Goal: Task Accomplishment & Management: Use online tool/utility

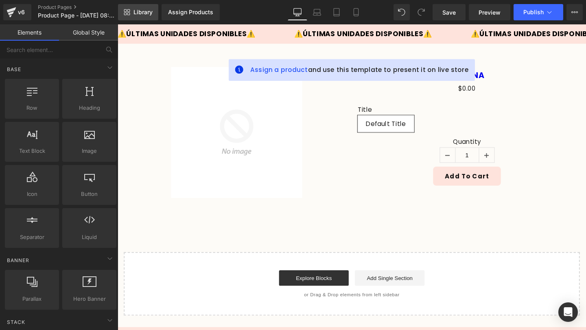
click at [132, 12] on link "Library" at bounding box center [138, 12] width 40 height 16
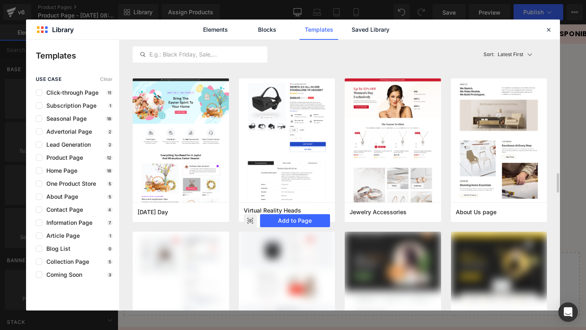
scroll to position [1979, 0]
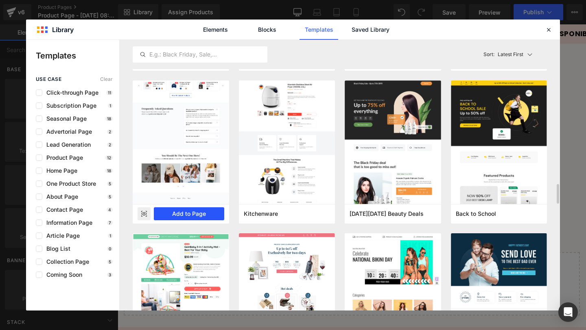
click at [200, 212] on button "Add to Page" at bounding box center [189, 213] width 70 height 13
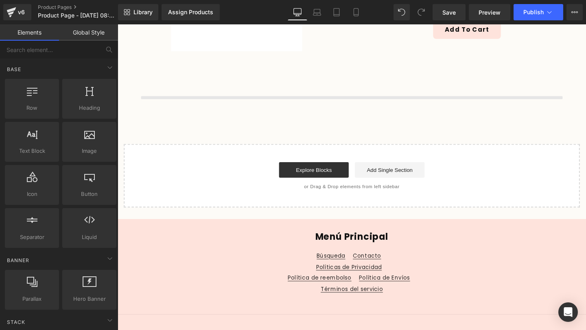
scroll to position [158, 0]
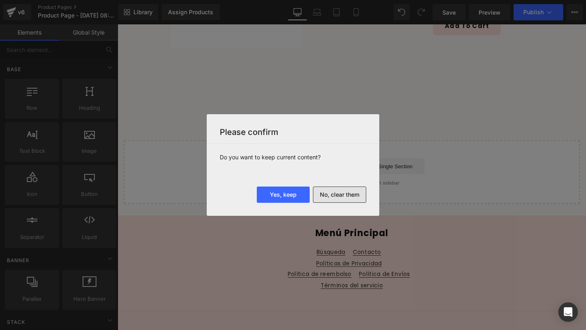
click at [337, 194] on button "No, clear them" at bounding box center [339, 195] width 53 height 16
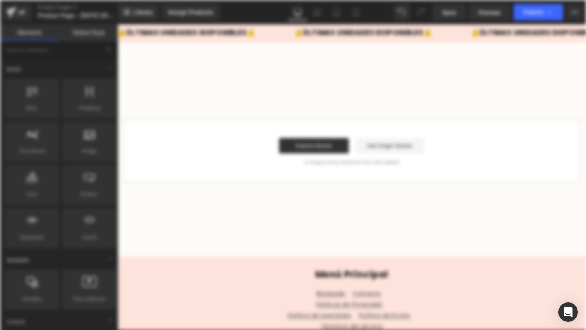
scroll to position [0, 0]
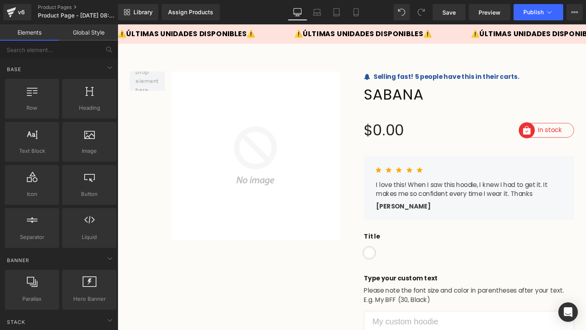
click at [283, 101] on img at bounding box center [259, 162] width 184 height 177
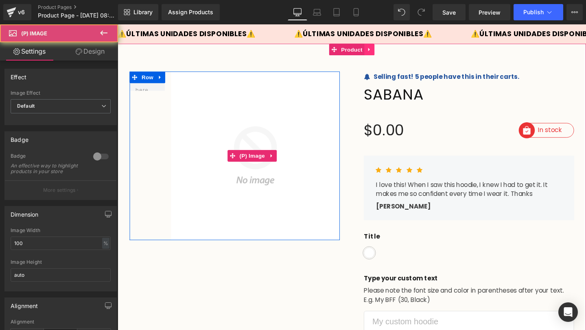
click at [382, 52] on icon at bounding box center [382, 51] width 6 height 6
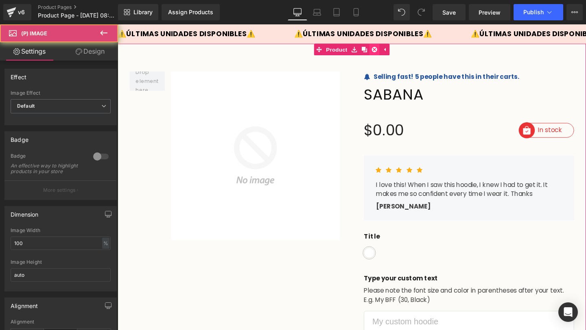
click at [388, 51] on icon at bounding box center [388, 51] width 6 height 6
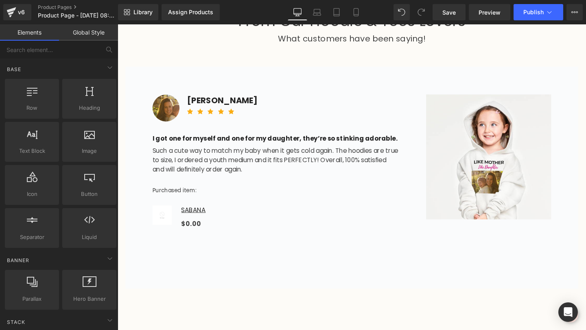
scroll to position [545, 0]
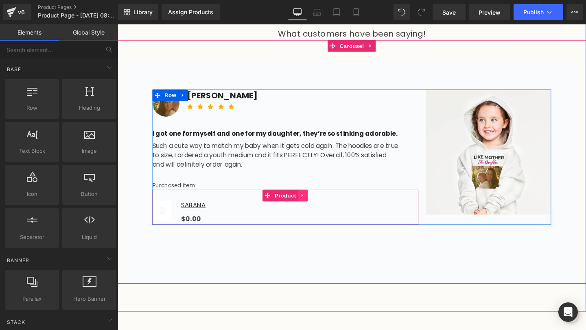
click at [310, 203] on icon at bounding box center [313, 204] width 6 height 6
click at [319, 205] on icon at bounding box center [318, 205] width 6 height 6
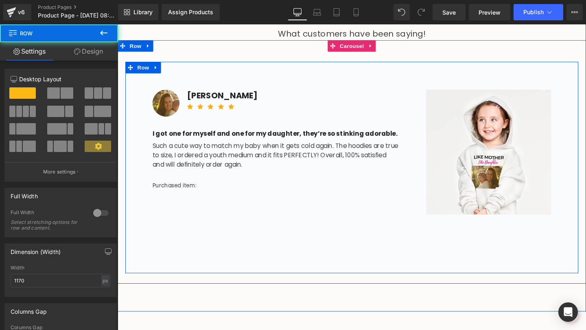
click at [275, 80] on div "Image [PERSON_NAME] Text Block Icon Icon Icon Icon Icon Icon List Hoz Row I got…" at bounding box center [364, 175] width 476 height 222
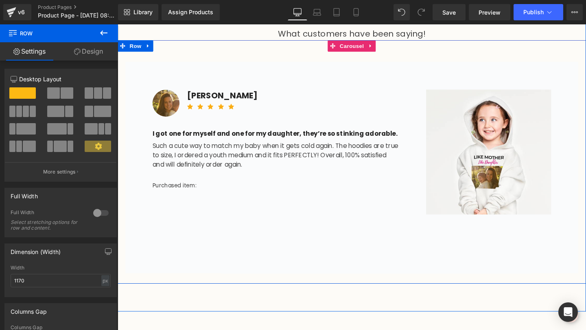
click at [208, 52] on div "Image [PERSON_NAME] Text Block Icon Icon Icon Icon Icon Icon List Hoz Row I got…" at bounding box center [364, 163] width 492 height 245
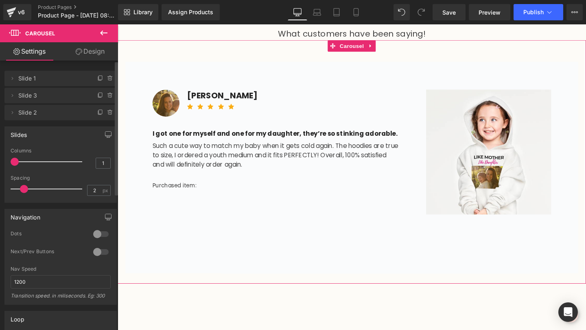
drag, startPoint x: 25, startPoint y: 190, endPoint x: 0, endPoint y: 185, distance: 25.5
click at [3, 190] on div "Slides 1 Columns 1 1 Columns 1 1 Columns 1 1 Columns 1 2px Spacing 2 px 5px Spa…" at bounding box center [61, 161] width 122 height 83
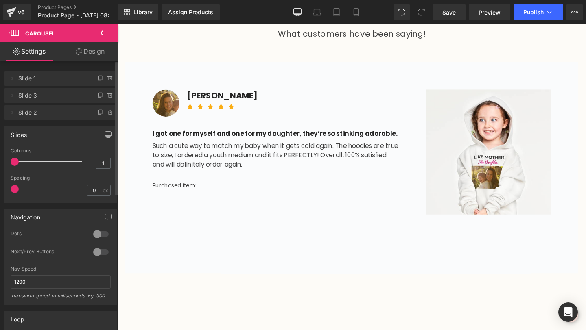
click at [0, 185] on div "Slides 1 Columns 1 1 Columns 1 1 Columns 1 1 Columns 1 0px Spacing 0 px 5px Spa…" at bounding box center [61, 161] width 122 height 83
click at [19, 189] on span at bounding box center [15, 189] width 8 height 8
click at [24, 189] on span at bounding box center [27, 189] width 8 height 8
type input "9"
click at [23, 189] on span at bounding box center [27, 189] width 8 height 8
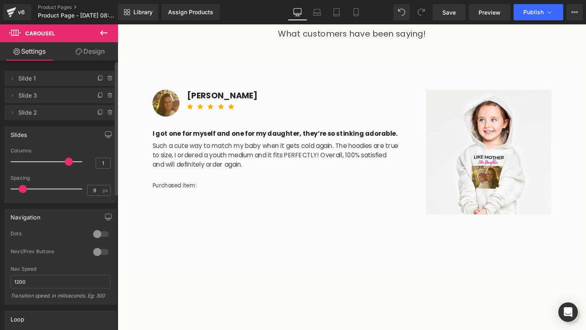
type input "5"
type input "6"
click at [63, 156] on div at bounding box center [49, 162] width 68 height 16
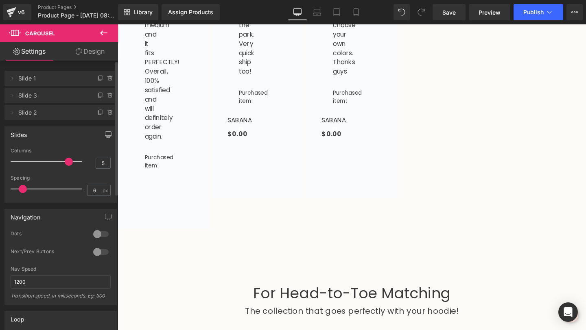
scroll to position [1038, 0]
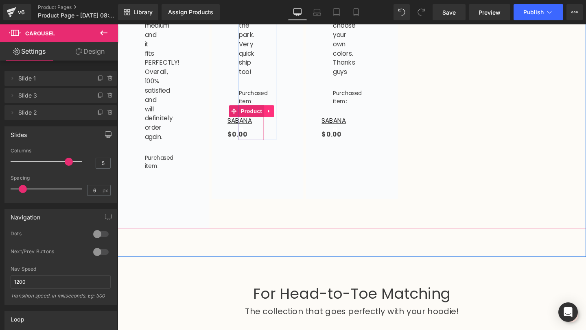
click at [276, 119] on icon at bounding box center [277, 116] width 6 height 6
click at [281, 119] on icon at bounding box center [282, 116] width 6 height 6
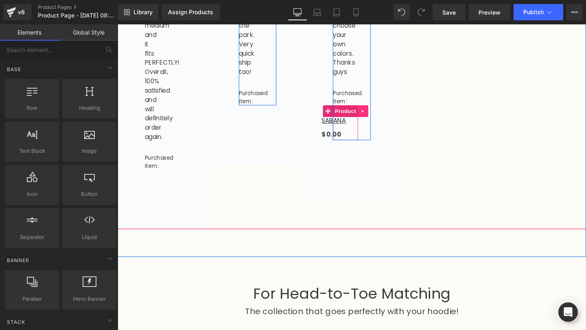
click at [374, 118] on icon at bounding box center [375, 116] width 2 height 4
click at [380, 119] on icon at bounding box center [381, 116] width 6 height 6
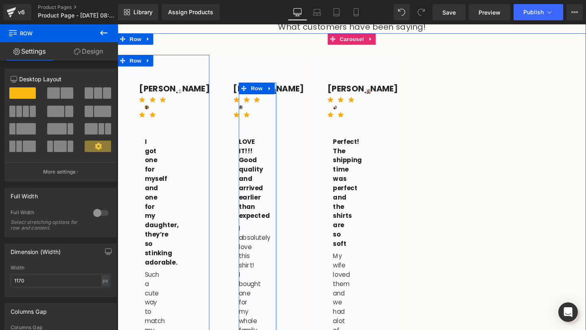
scroll to position [365, 0]
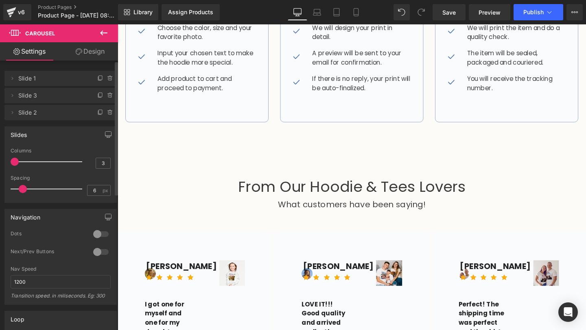
type input "1"
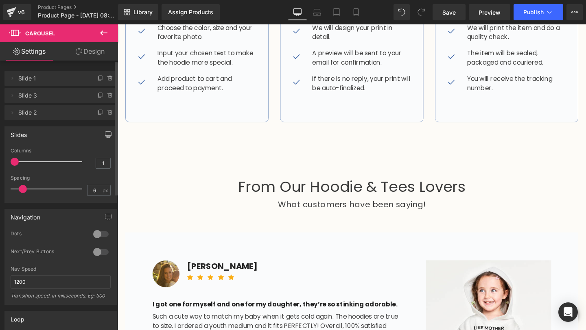
drag, startPoint x: 65, startPoint y: 162, endPoint x: 2, endPoint y: 164, distance: 62.3
click at [2, 164] on div "Slides 1 Columns 1 1 Columns 1 1 Columns 1 1 Columns 1 6px Spacing 6 px 5px Spa…" at bounding box center [61, 161] width 122 height 83
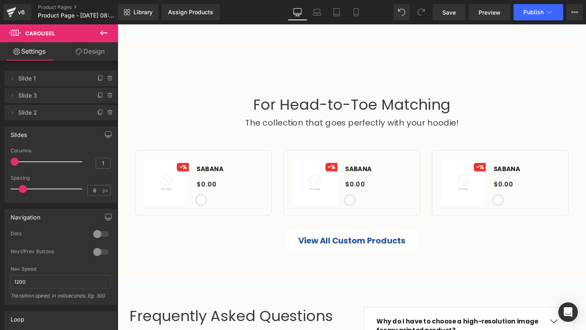
scroll to position [792, 0]
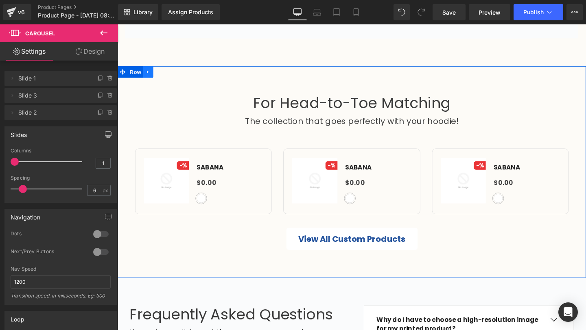
click at [150, 76] on icon at bounding box center [150, 75] width 6 height 6
click at [171, 74] on icon at bounding box center [171, 75] width 6 height 6
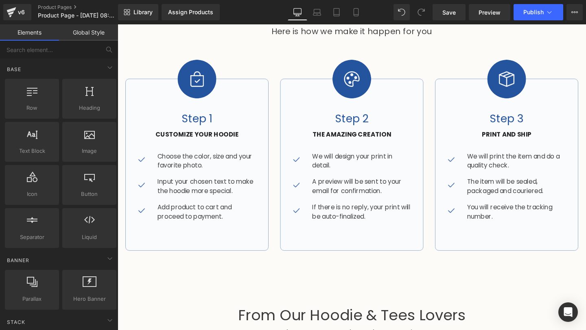
scroll to position [0, 0]
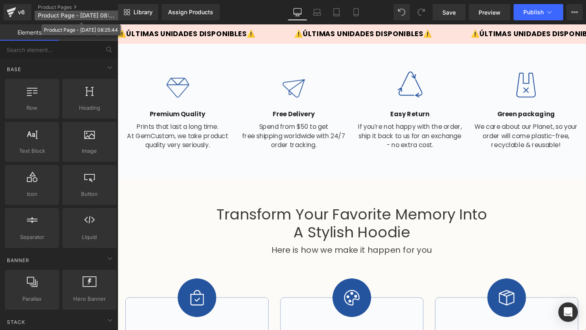
click at [93, 14] on span "Product Page - [DATE] 08:25:44" at bounding box center [77, 15] width 78 height 7
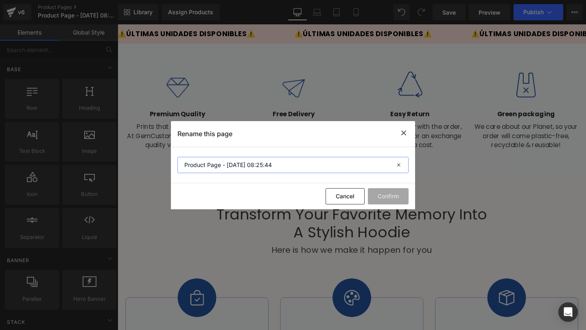
click at [281, 172] on input "Product Page - [DATE] 08:25:44" at bounding box center [292, 165] width 231 height 16
type input "WHITE65"
click at [388, 194] on button "Confirm" at bounding box center [388, 196] width 41 height 16
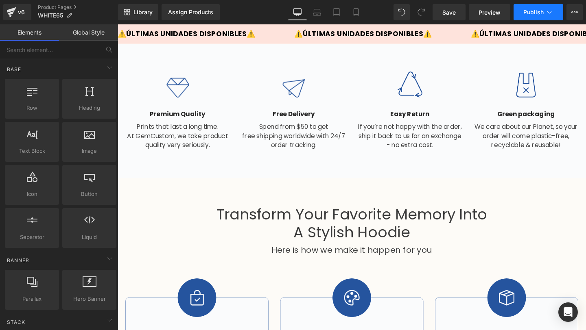
click at [530, 13] on span "Publish" at bounding box center [533, 12] width 20 height 7
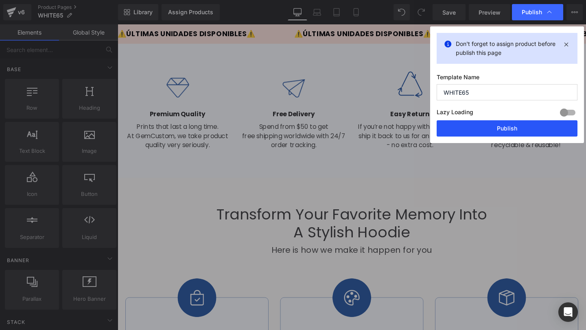
click at [511, 126] on button "Publish" at bounding box center [506, 128] width 141 height 16
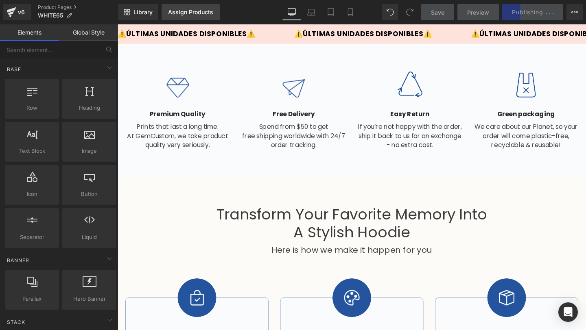
click at [197, 9] on div "Assign Products" at bounding box center [190, 12] width 45 height 7
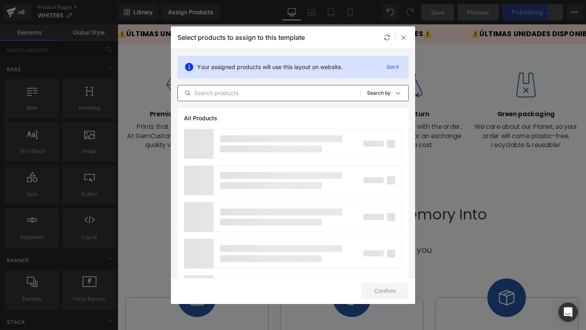
click at [229, 92] on input "text" at bounding box center [269, 93] width 182 height 10
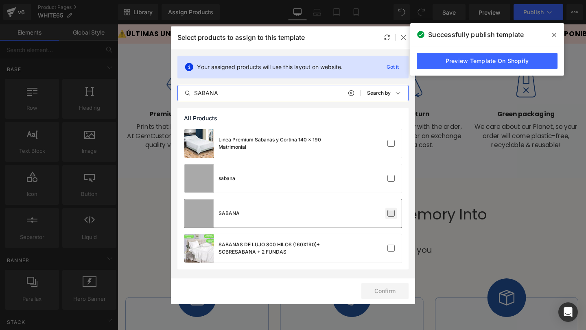
type input "SABANA"
click at [387, 214] on label at bounding box center [390, 213] width 7 height 7
click at [391, 214] on input "checkbox" at bounding box center [391, 214] width 0 height 0
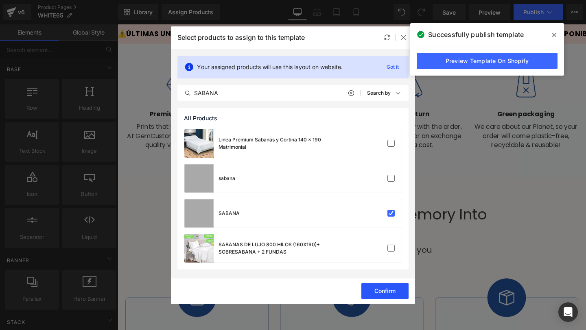
click at [392, 294] on button "Confirm" at bounding box center [384, 291] width 47 height 16
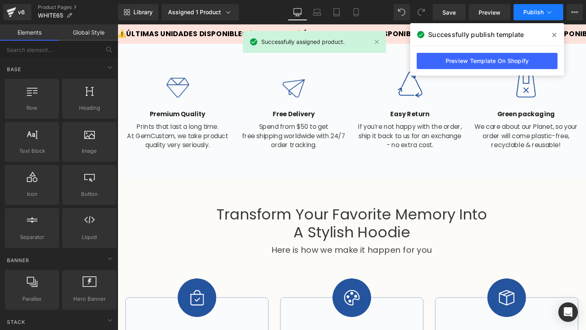
click at [532, 12] on span "Publish" at bounding box center [533, 12] width 20 height 7
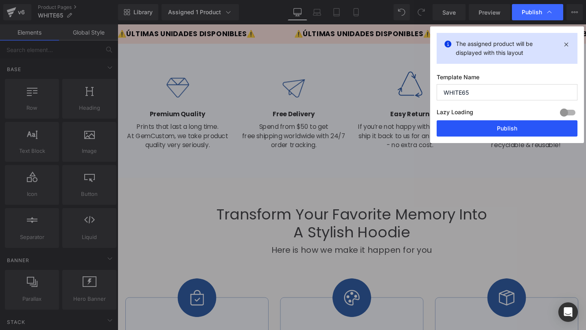
click at [522, 126] on button "Publish" at bounding box center [506, 128] width 141 height 16
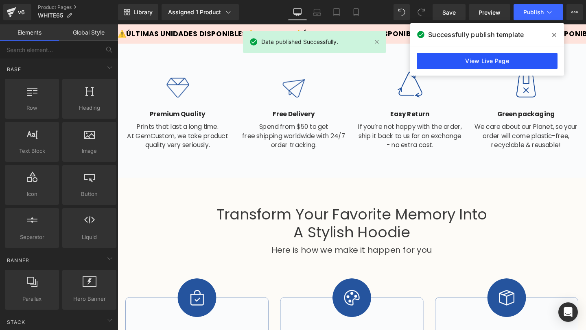
click at [496, 64] on link "View Live Page" at bounding box center [486, 61] width 141 height 16
